Goal: Task Accomplishment & Management: Manage account settings

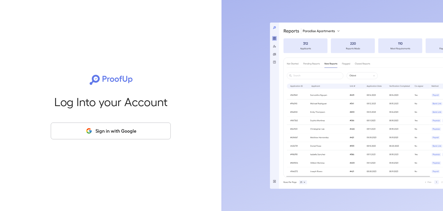
click at [116, 136] on button "Sign in with Google" at bounding box center [111, 130] width 120 height 17
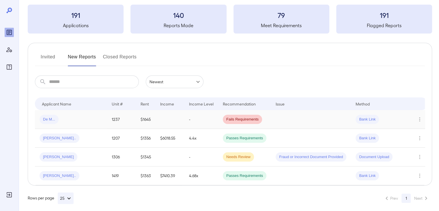
scroll to position [31, 0]
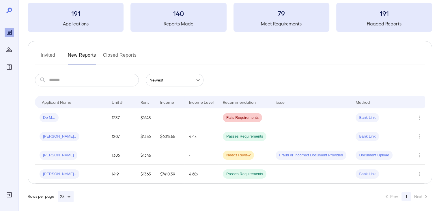
click at [55, 55] on button "Invited" at bounding box center [48, 57] width 26 height 14
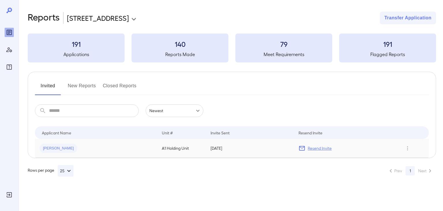
click at [302, 151] on icon at bounding box center [302, 147] width 7 height 7
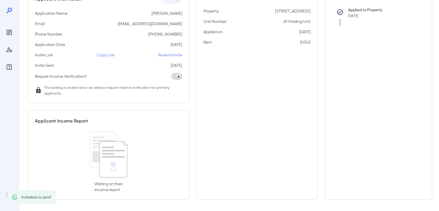
scroll to position [65, 0]
click at [172, 56] on p "Resend Invite" at bounding box center [170, 55] width 24 height 6
